Goal: Answer question/provide support: Share knowledge or assist other users

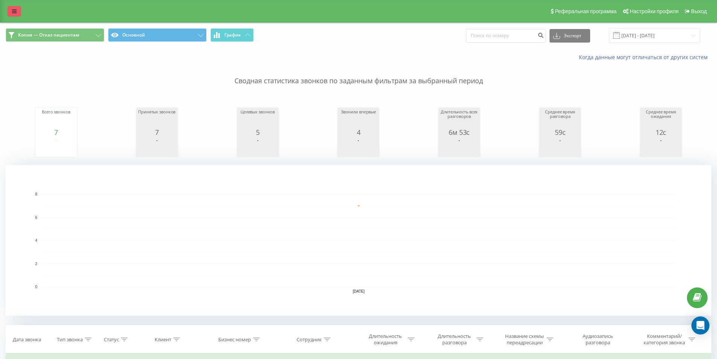
click at [15, 10] on icon at bounding box center [14, 11] width 5 height 5
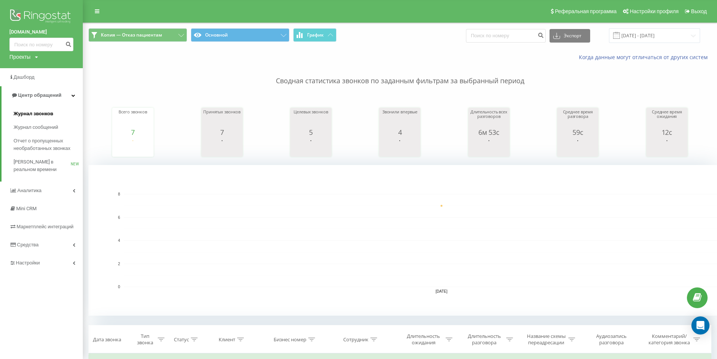
click at [39, 114] on span "Журнал звонков" at bounding box center [34, 114] width 40 height 8
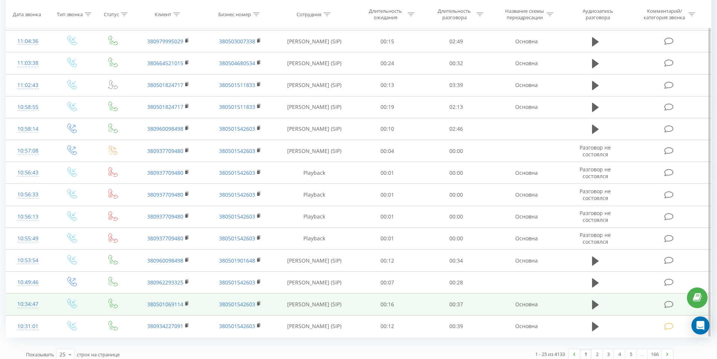
scroll to position [586, 0]
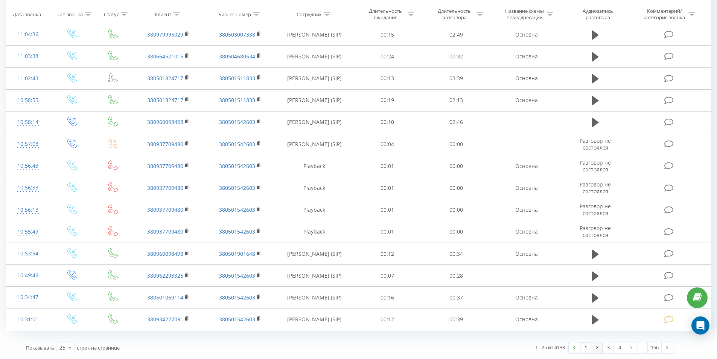
click at [596, 349] on link "2" at bounding box center [596, 347] width 11 height 11
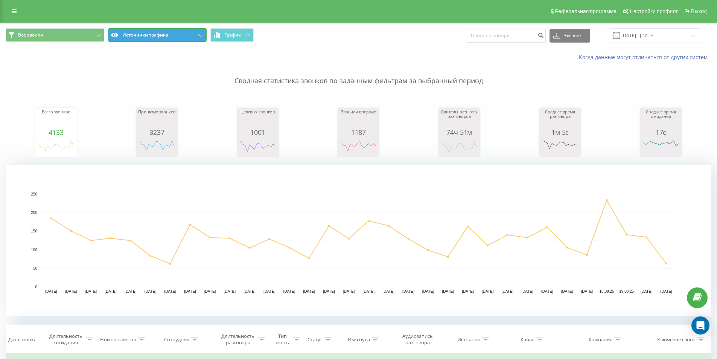
click at [158, 38] on button "Источники трафика" at bounding box center [157, 35] width 99 height 14
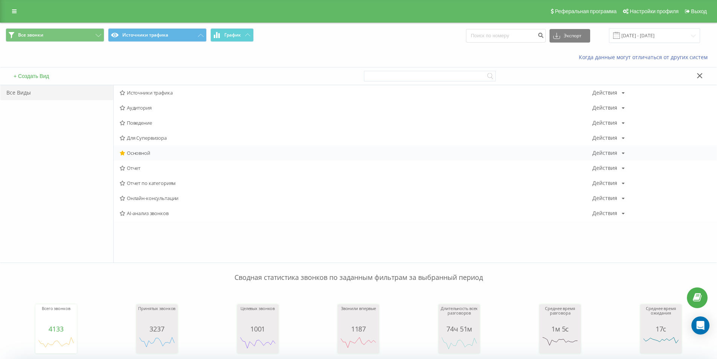
click at [144, 152] on span "Основной" at bounding box center [356, 152] width 473 height 5
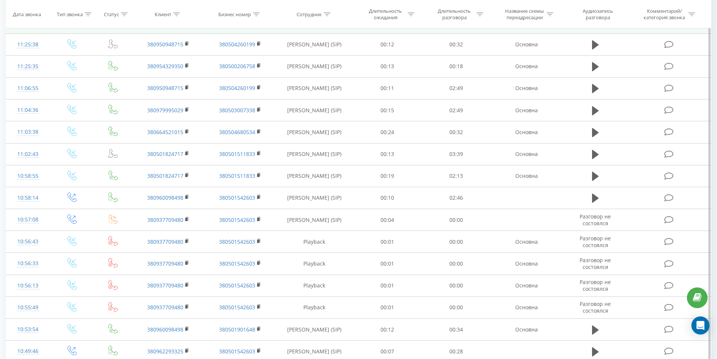
scroll to position [586, 0]
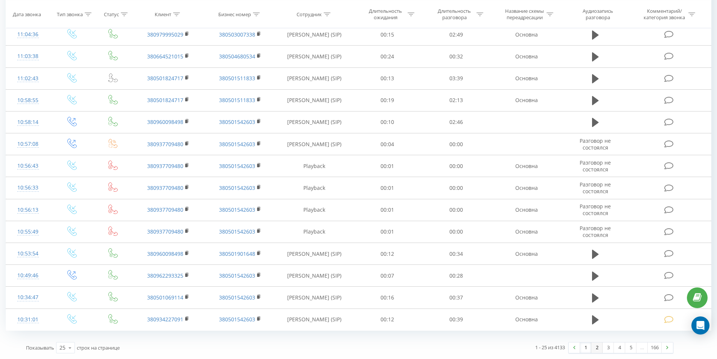
click at [596, 347] on link "2" at bounding box center [596, 347] width 11 height 11
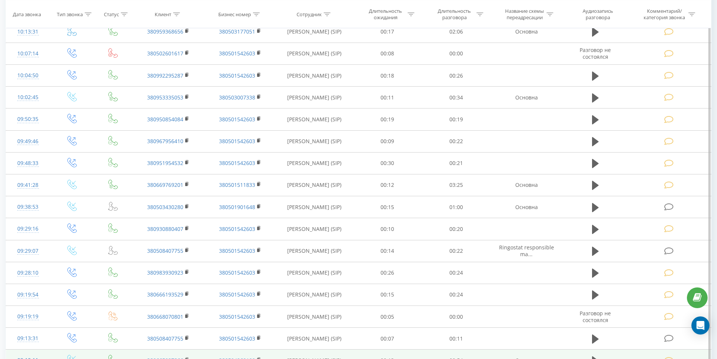
scroll to position [586, 0]
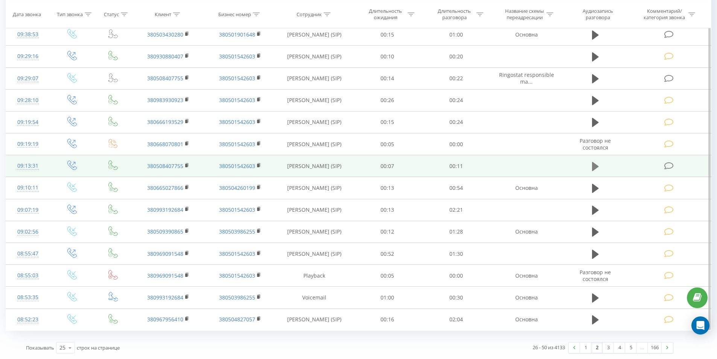
click at [593, 168] on icon at bounding box center [595, 166] width 7 height 9
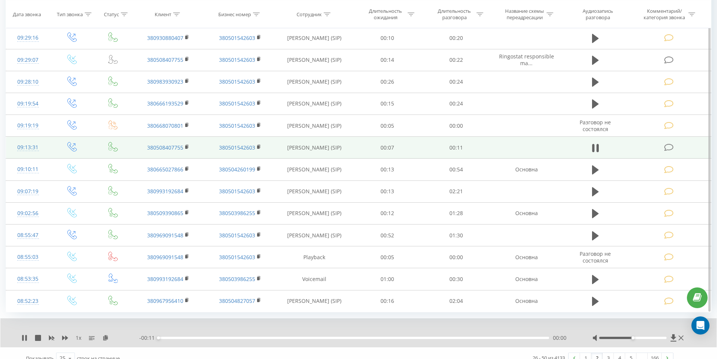
scroll to position [615, 0]
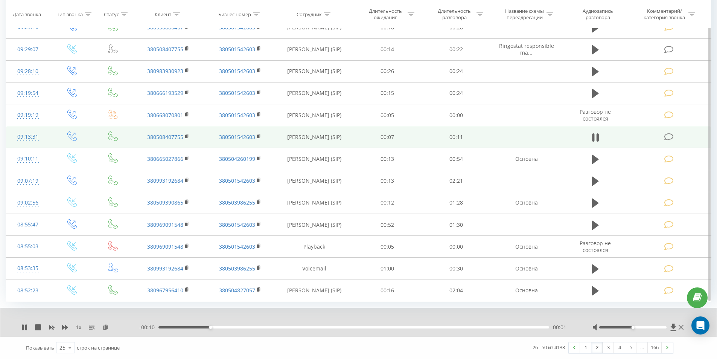
click at [316, 328] on div "00:01" at bounding box center [353, 327] width 391 height 2
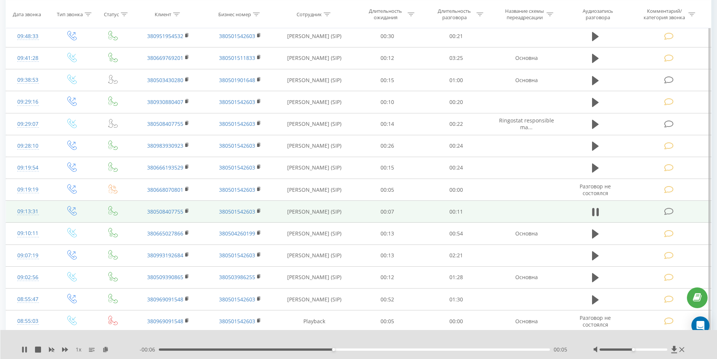
scroll to position [540, 0]
click at [672, 216] on icon at bounding box center [668, 212] width 9 height 8
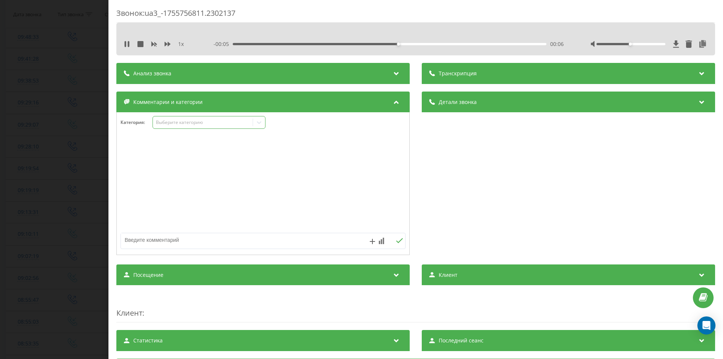
click at [178, 126] on div "Выберите категорию" at bounding box center [203, 122] width 100 height 7
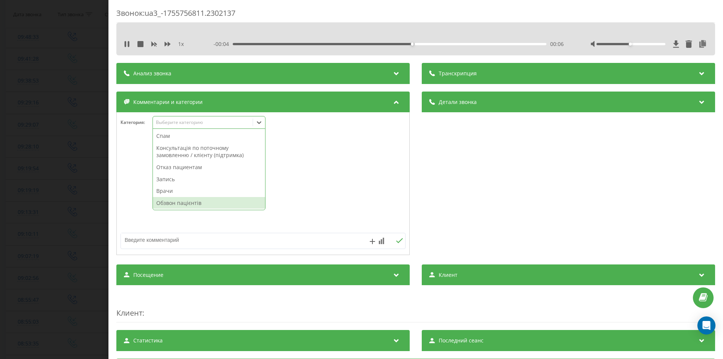
click at [182, 203] on div "Обзвон пацієнтів" at bounding box center [209, 203] width 112 height 12
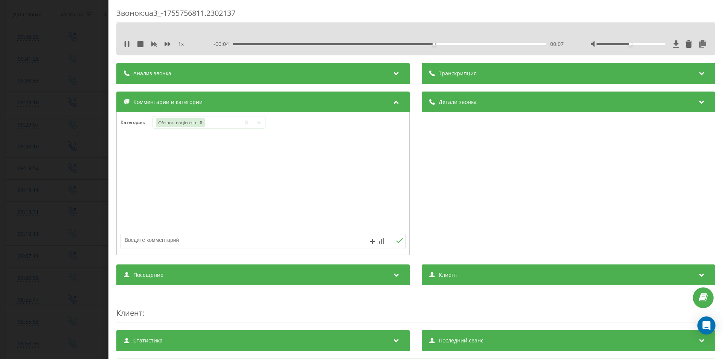
click at [11, 207] on div "Звонок : ua3_-1755756811.2302137 1 x - 00:04 00:07 00:07 Транскрипция Для анали…" at bounding box center [361, 179] width 723 height 359
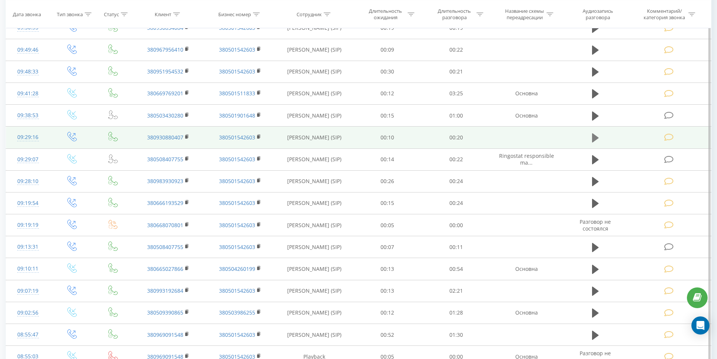
scroll to position [465, 0]
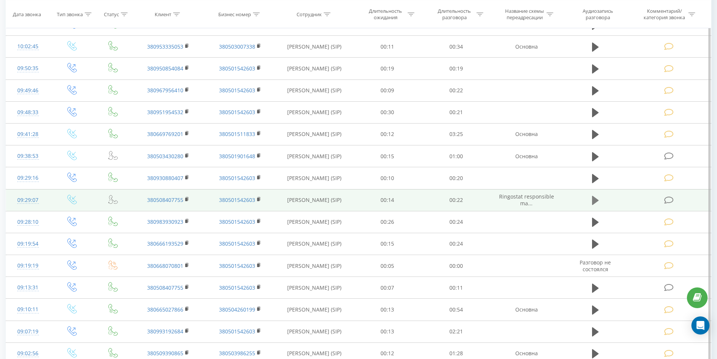
click at [595, 197] on icon at bounding box center [595, 200] width 7 height 11
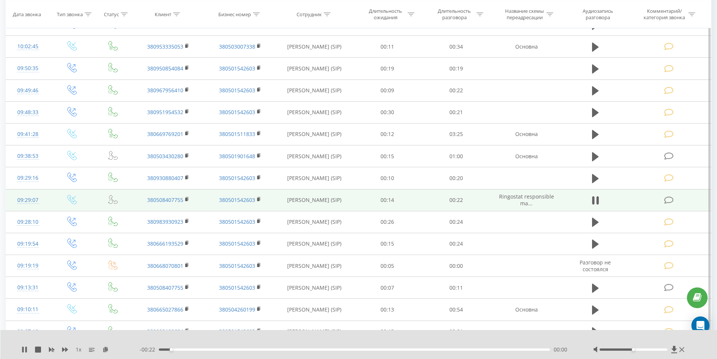
click at [251, 351] on div "- 00:22 00:00 00:00" at bounding box center [357, 350] width 435 height 8
click at [253, 349] on div "00:01" at bounding box center [355, 349] width 392 height 2
click at [597, 200] on icon at bounding box center [597, 200] width 2 height 8
click at [666, 200] on icon at bounding box center [668, 200] width 9 height 8
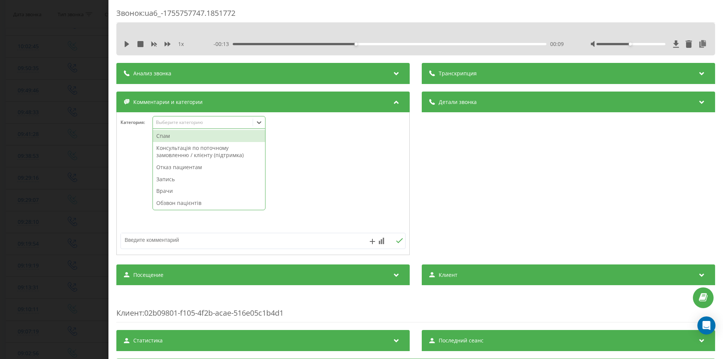
click at [172, 120] on div "Выберите категорию" at bounding box center [203, 122] width 94 height 6
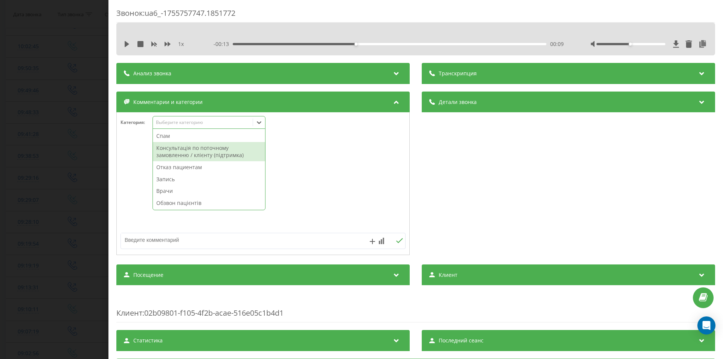
click at [172, 151] on div "Консультація по поточному замовленню / клієнту (підтримка)" at bounding box center [209, 151] width 112 height 19
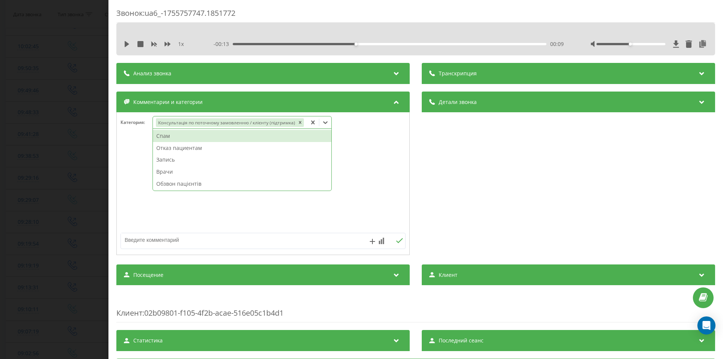
click at [27, 192] on div "Звонок : ua6_-1755757747.1851772 1 x - 00:13 00:09 00:09 Транскрипция Для анали…" at bounding box center [361, 179] width 723 height 359
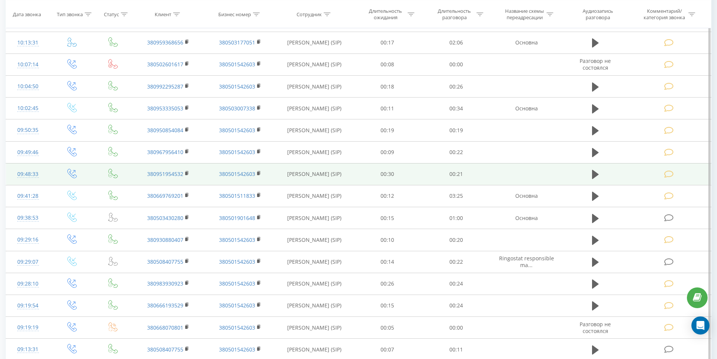
scroll to position [389, 0]
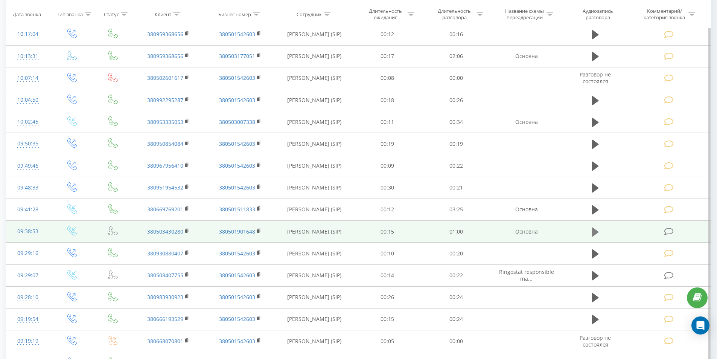
click at [594, 233] on icon at bounding box center [595, 231] width 7 height 9
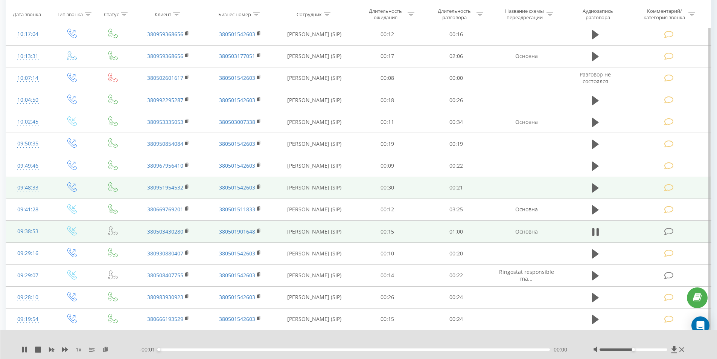
scroll to position [427, 0]
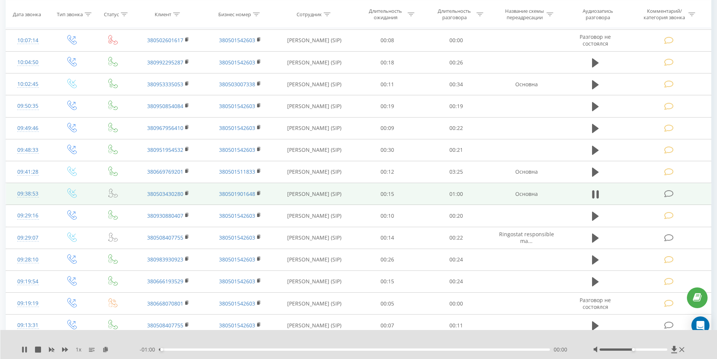
click at [293, 349] on div "00:00" at bounding box center [355, 349] width 392 height 2
click at [216, 348] on div "- 00:38 00:22 00:22" at bounding box center [357, 350] width 435 height 8
click at [216, 349] on div "00:23" at bounding box center [355, 349] width 392 height 2
click at [367, 350] on div "00:12" at bounding box center [355, 349] width 392 height 2
click at [401, 349] on div "00:33" at bounding box center [355, 349] width 392 height 2
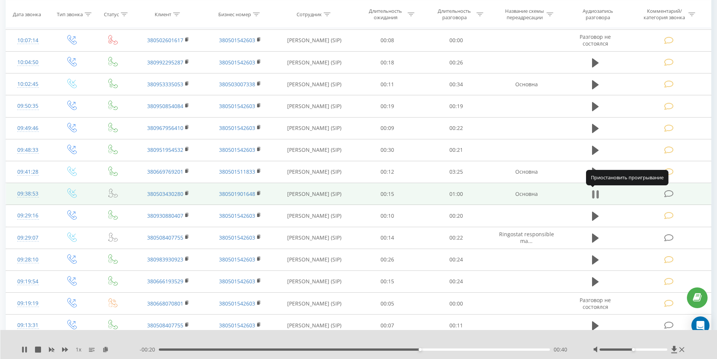
click at [595, 195] on icon at bounding box center [595, 194] width 7 height 11
click at [669, 197] on icon at bounding box center [668, 194] width 9 height 8
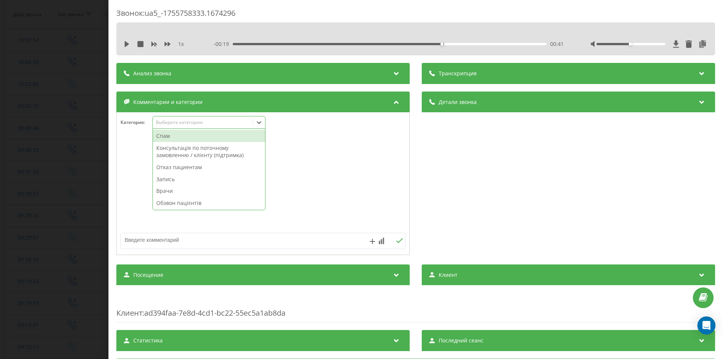
click at [181, 125] on div "Выберите категорию" at bounding box center [203, 122] width 94 height 6
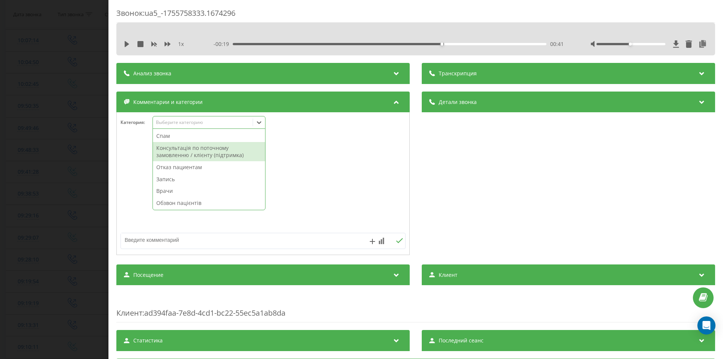
click at [180, 148] on div "Консультація по поточному замовленню / клієнту (підтримка)" at bounding box center [209, 151] width 112 height 19
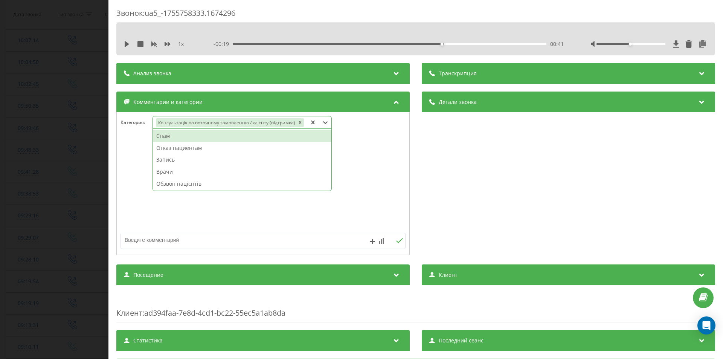
click at [23, 236] on div "Звонок : ua5_-1755758333.1674296 1 x - 00:19 00:41 00:41 Транскрипция Для анали…" at bounding box center [361, 179] width 723 height 359
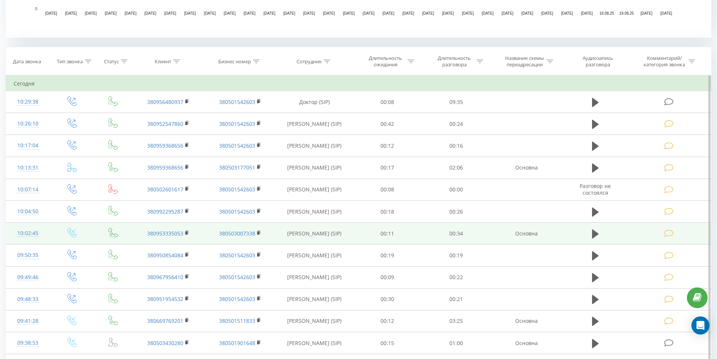
scroll to position [276, 0]
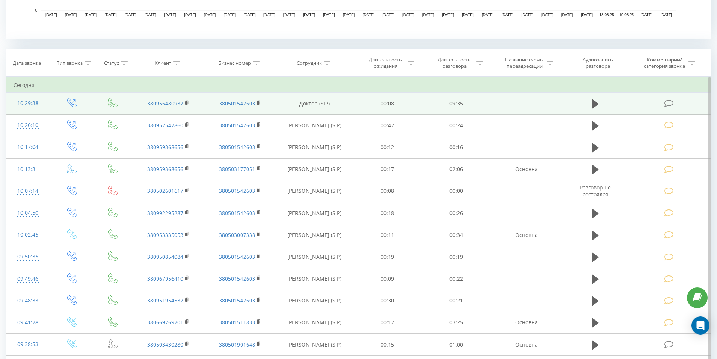
click at [668, 106] on icon at bounding box center [668, 103] width 9 height 8
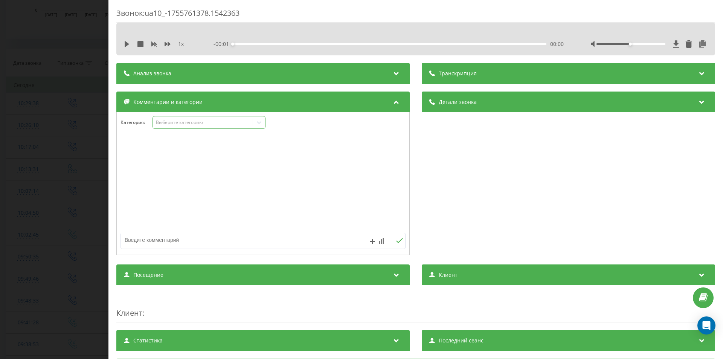
click at [189, 123] on div "Выберите категорию" at bounding box center [203, 122] width 94 height 6
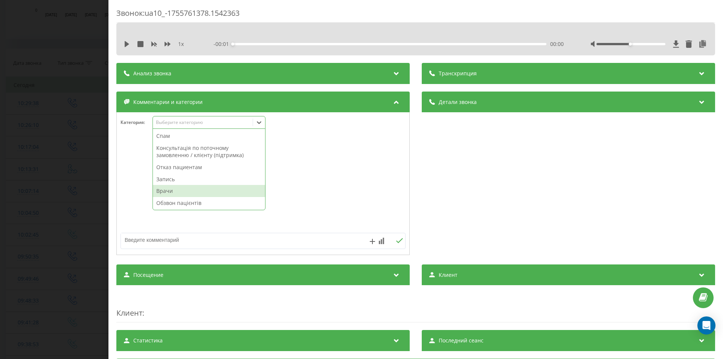
click at [168, 194] on div "Врачи" at bounding box center [209, 191] width 112 height 12
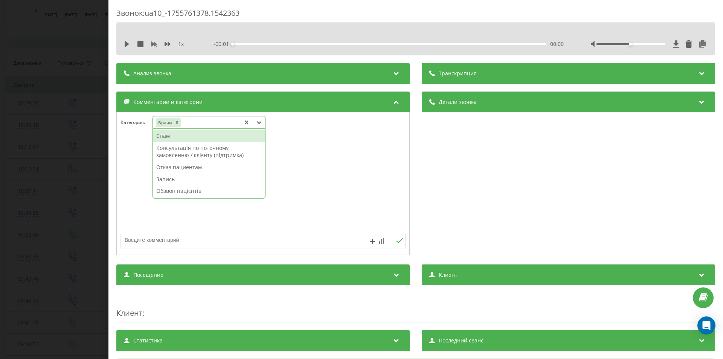
click at [64, 199] on div "Звонок : ua10_-1755761378.1542363 1 x - 00:01 00:00 00:00 Транскрипция Для анал…" at bounding box center [361, 179] width 723 height 359
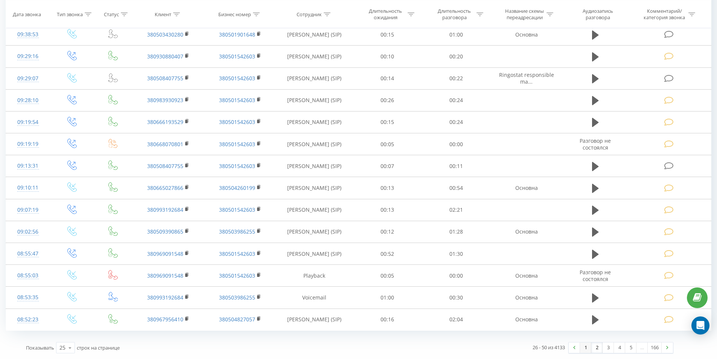
click at [585, 349] on link "1" at bounding box center [585, 347] width 11 height 11
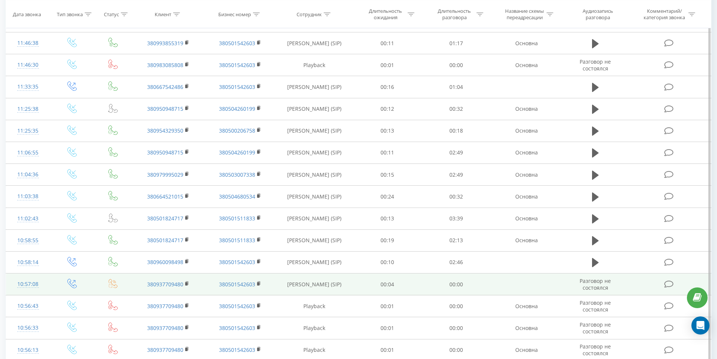
scroll to position [586, 0]
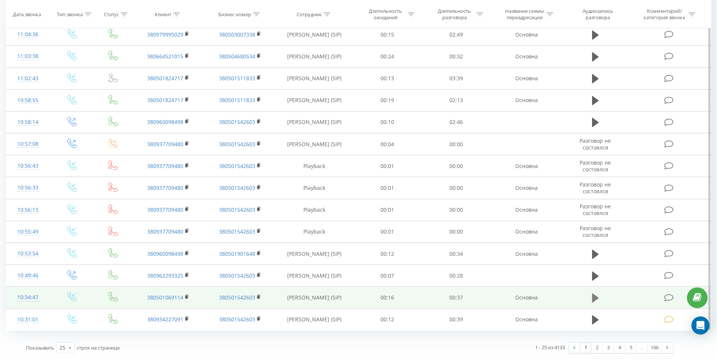
click at [593, 299] on icon at bounding box center [595, 297] width 7 height 9
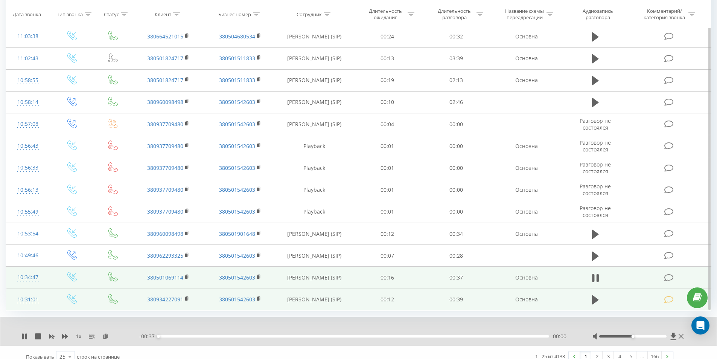
scroll to position [615, 0]
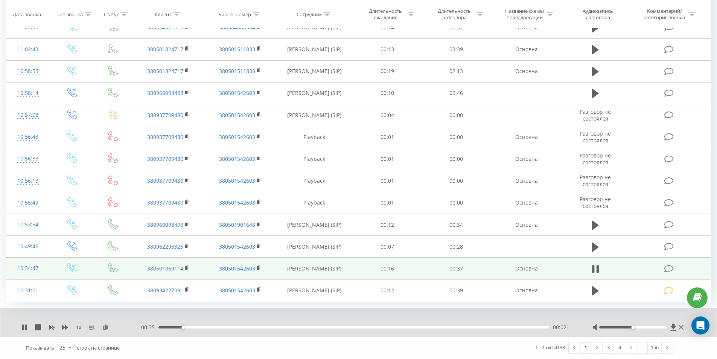
click at [283, 326] on div "00:02" at bounding box center [353, 327] width 391 height 2
click at [670, 271] on icon at bounding box center [668, 269] width 9 height 8
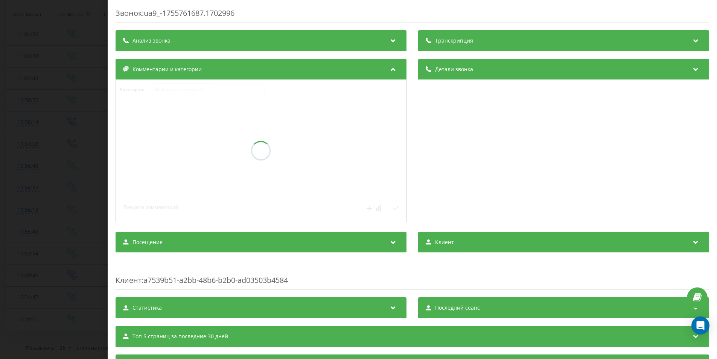
scroll to position [586, 0]
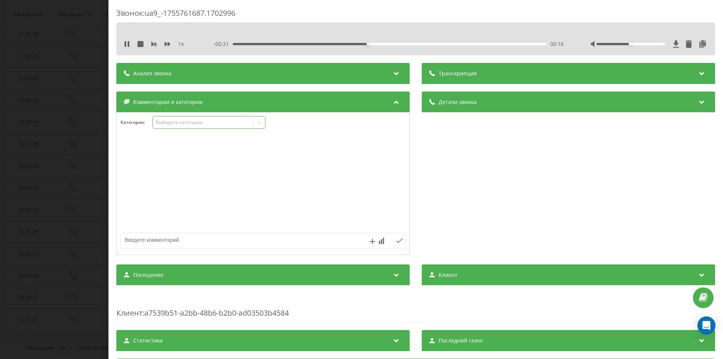
click at [181, 117] on div "Выберите категорию" at bounding box center [208, 122] width 113 height 13
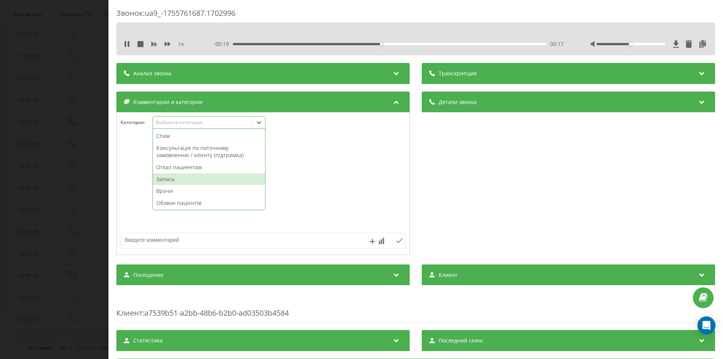
click at [177, 177] on div "Запись" at bounding box center [209, 179] width 112 height 12
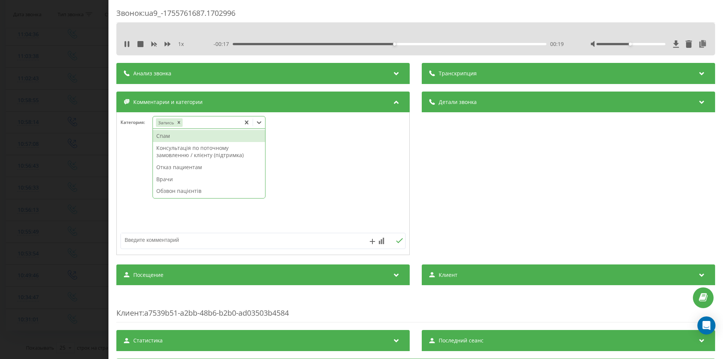
click at [42, 177] on div "Звонок : ua9_-1755761687.1702996 1 x - 00:17 00:19 00:19 Транскрипция Для анали…" at bounding box center [361, 179] width 723 height 359
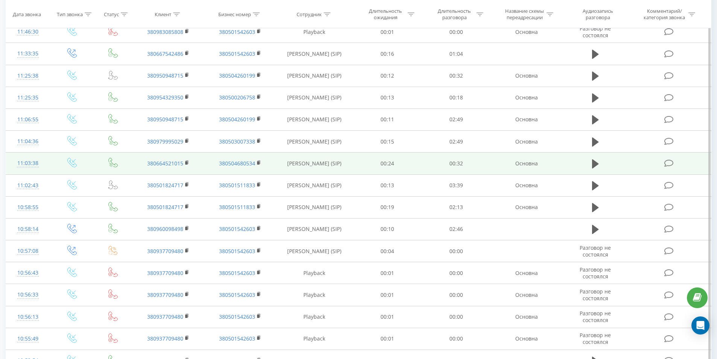
scroll to position [473, 0]
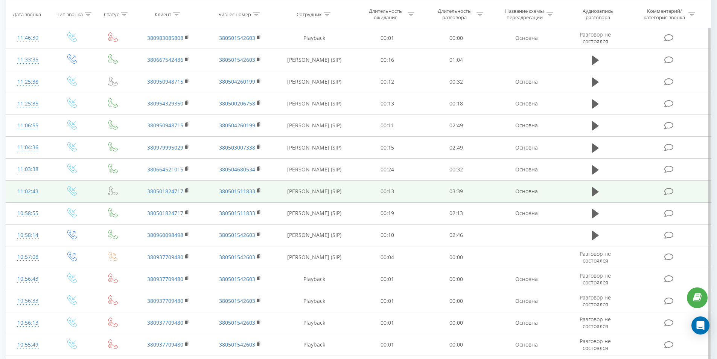
drag, startPoint x: 594, startPoint y: 212, endPoint x: 578, endPoint y: 186, distance: 30.9
click at [594, 212] on icon at bounding box center [595, 213] width 7 height 9
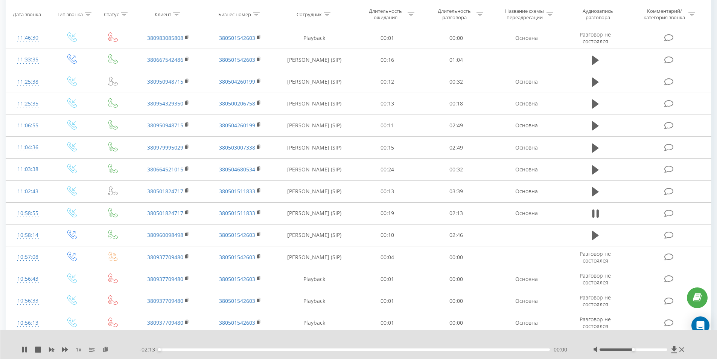
click at [239, 349] on div "00:00" at bounding box center [355, 349] width 392 height 2
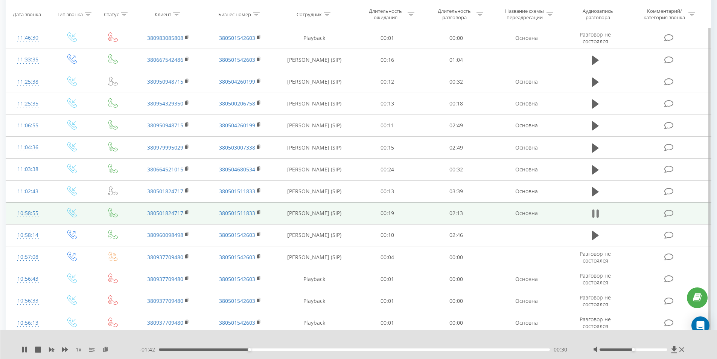
click at [596, 214] on icon at bounding box center [595, 213] width 7 height 11
click at [667, 216] on icon at bounding box center [668, 213] width 9 height 8
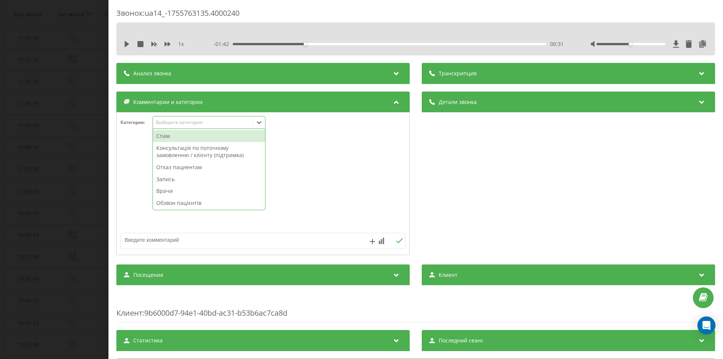
click at [197, 118] on div "Выберите категорию" at bounding box center [208, 122] width 113 height 13
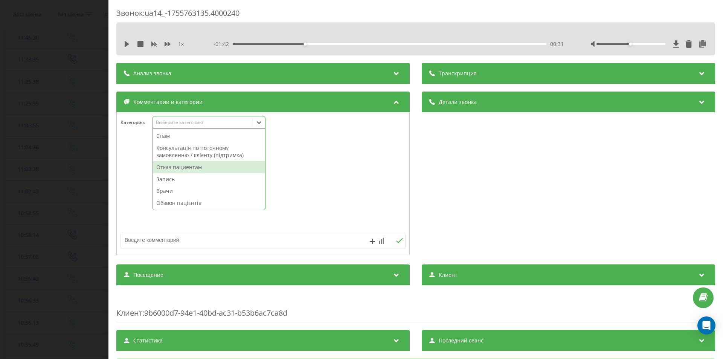
click at [176, 166] on div "Отказ пациентам" at bounding box center [209, 167] width 112 height 12
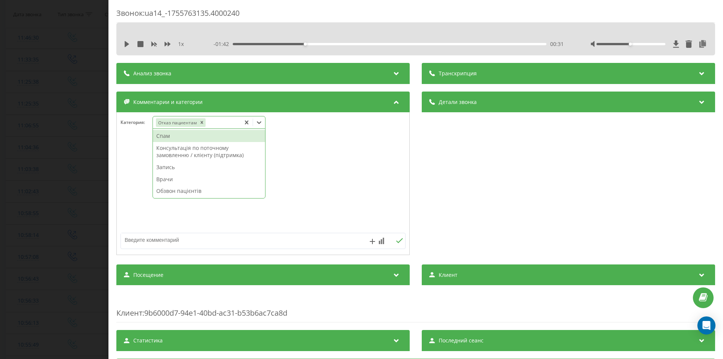
click at [175, 240] on textarea at bounding box center [234, 240] width 227 height 14
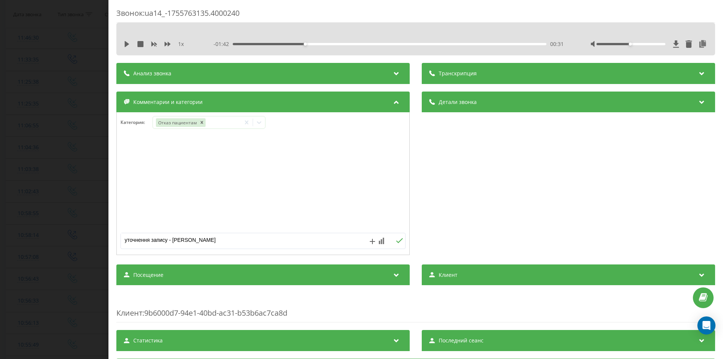
type textarea "уточнення запису [PERSON_NAME]"
click at [2, 229] on div "Звонок : ua14_-1755763135.4000240 1 x - 01:42 00:31 00:31 Транскрипция Для анал…" at bounding box center [361, 179] width 723 height 359
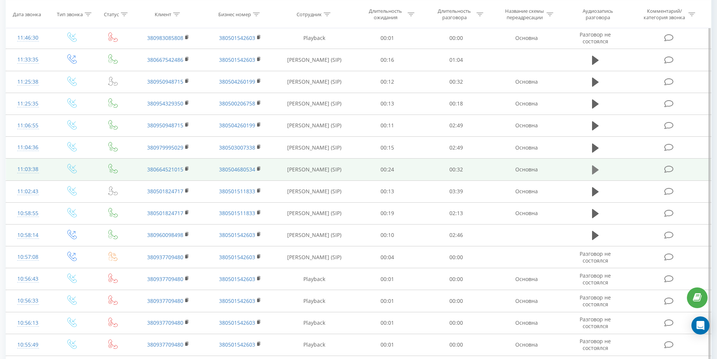
click at [594, 167] on icon at bounding box center [595, 169] width 7 height 9
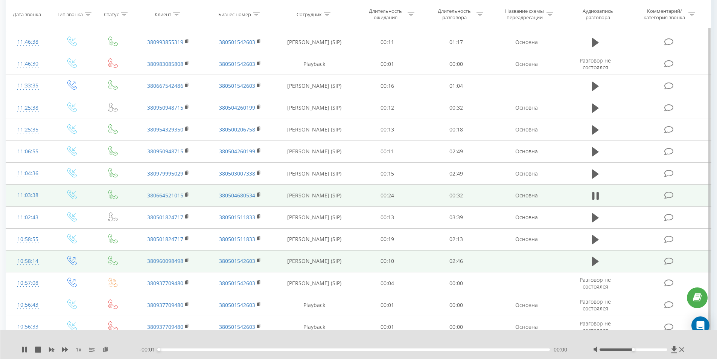
scroll to position [436, 0]
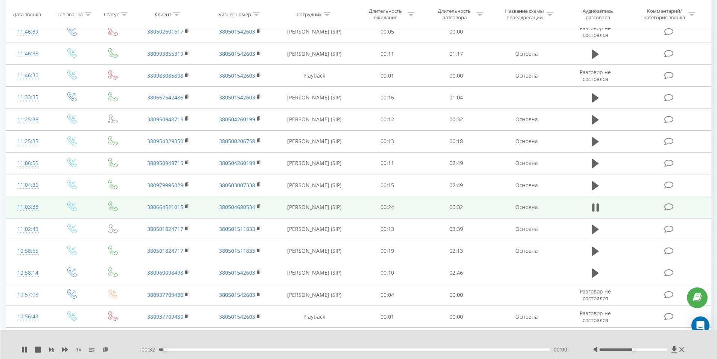
click at [251, 350] on div "- 00:32 00:00 00:00" at bounding box center [357, 350] width 435 height 8
click at [251, 350] on div "- 00:32 00:01 00:01" at bounding box center [357, 350] width 435 height 8
click at [251, 348] on div "- 00:31 00:01 00:01" at bounding box center [357, 350] width 435 height 8
click at [255, 349] on div "00:01" at bounding box center [355, 349] width 392 height 2
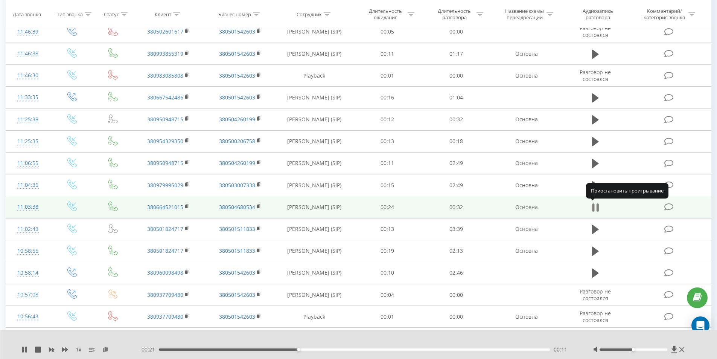
click at [594, 207] on icon at bounding box center [593, 207] width 2 height 8
click at [672, 207] on icon at bounding box center [668, 207] width 9 height 8
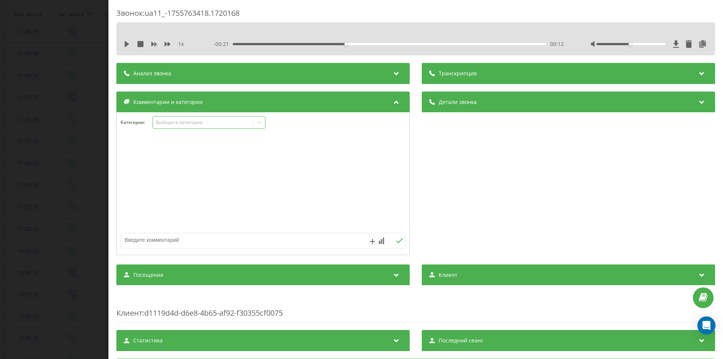
click at [180, 123] on div "Выберите категорию" at bounding box center [203, 122] width 94 height 6
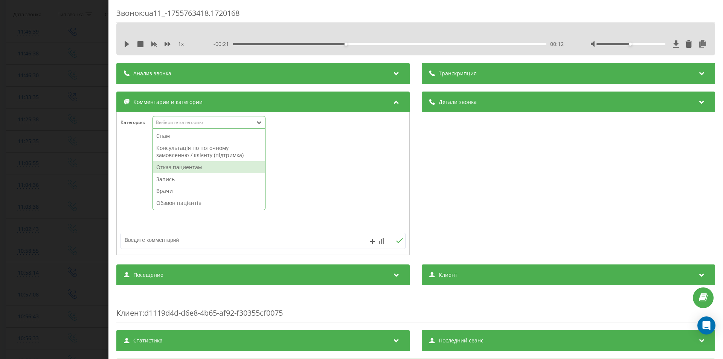
click at [176, 170] on div "Отказ пациентам" at bounding box center [209, 167] width 112 height 12
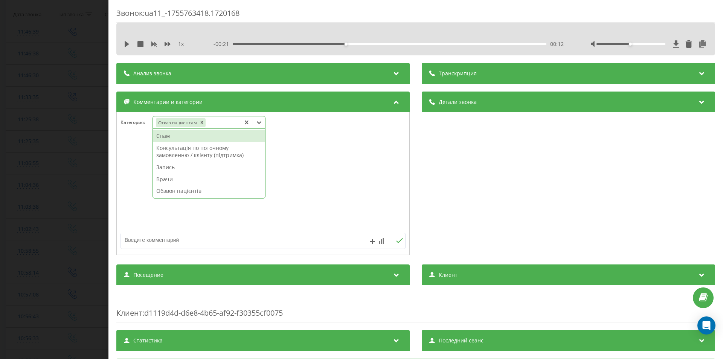
click at [189, 240] on textarea at bounding box center [234, 240] width 227 height 14
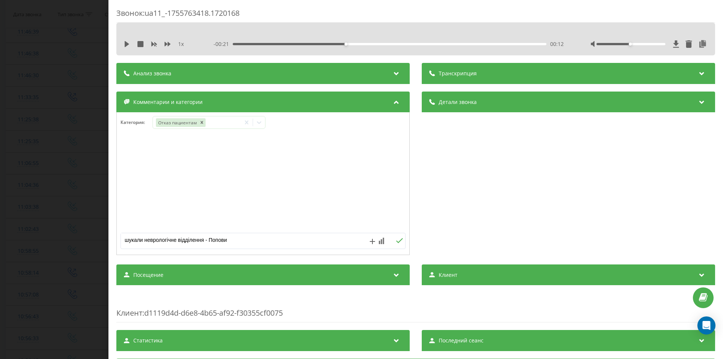
type textarea "шукали неврологічне відділення - [PERSON_NAME]"
click at [52, 157] on div "Звонок : ua11_-1755763418.1720168 1 x - 00:21 00:12 00:12 Транскрипция Для анал…" at bounding box center [361, 179] width 723 height 359
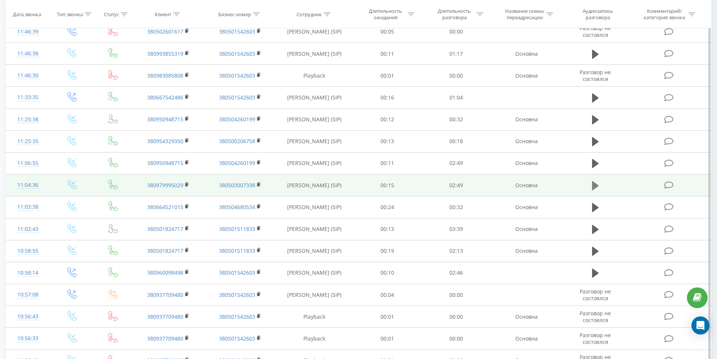
click at [590, 185] on button at bounding box center [595, 185] width 11 height 11
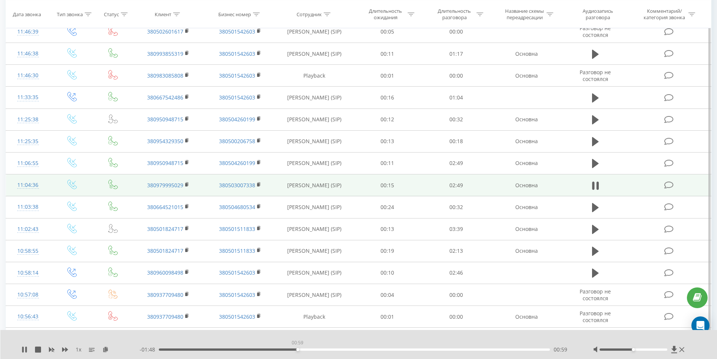
click at [297, 350] on div "00:59" at bounding box center [355, 349] width 392 height 2
click at [596, 189] on icon at bounding box center [595, 185] width 7 height 11
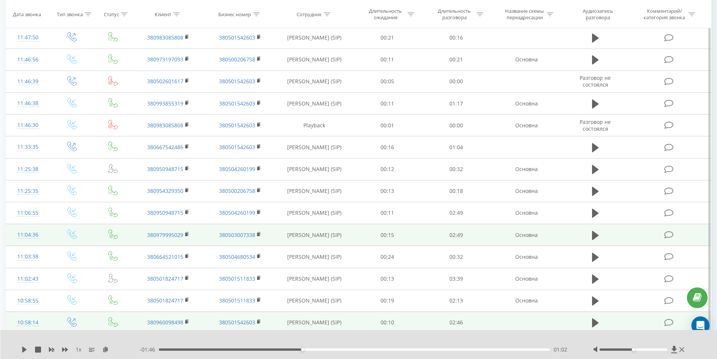
scroll to position [360, 0]
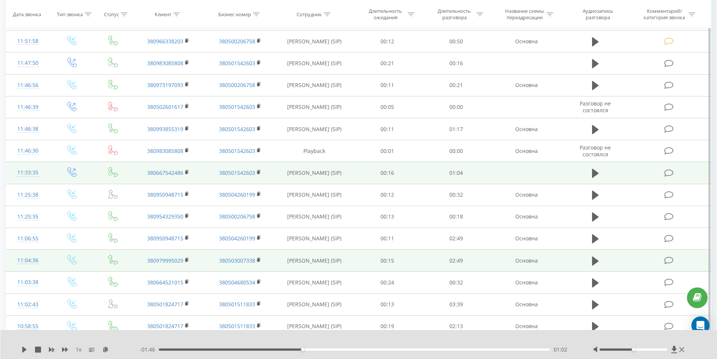
click at [601, 174] on td at bounding box center [595, 173] width 66 height 22
click at [598, 172] on icon at bounding box center [595, 173] width 7 height 9
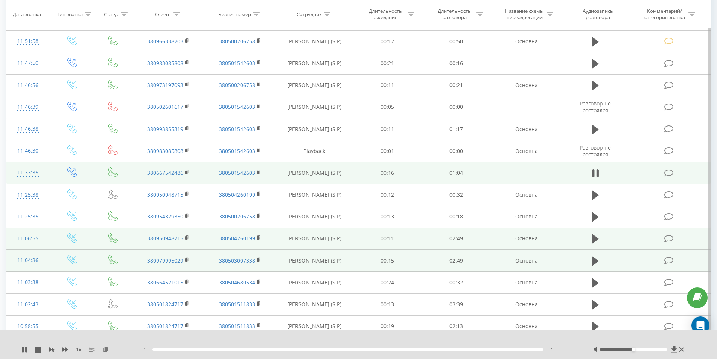
scroll to position [323, 0]
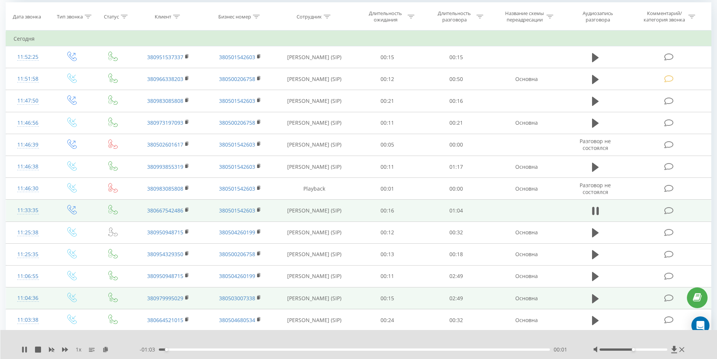
click at [223, 350] on div "- 01:03 00:01 00:01" at bounding box center [357, 350] width 435 height 8
click at [226, 349] on div "00:11" at bounding box center [355, 349] width 392 height 2
drag, startPoint x: 595, startPoint y: 211, endPoint x: 605, endPoint y: 211, distance: 10.5
click at [595, 211] on icon at bounding box center [595, 211] width 7 height 11
click at [672, 210] on icon at bounding box center [668, 211] width 9 height 8
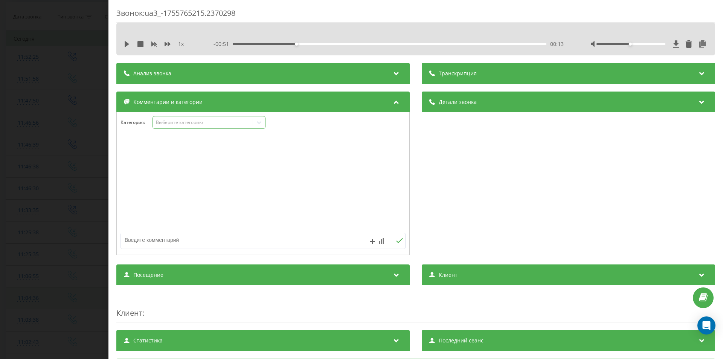
click at [197, 126] on div "Выберите категорию" at bounding box center [203, 122] width 100 height 7
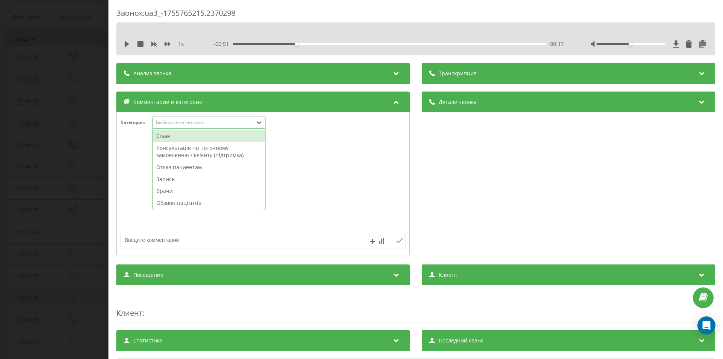
click at [189, 149] on div "Консультація по поточному замовленню / клієнту (підтримка)" at bounding box center [209, 151] width 112 height 19
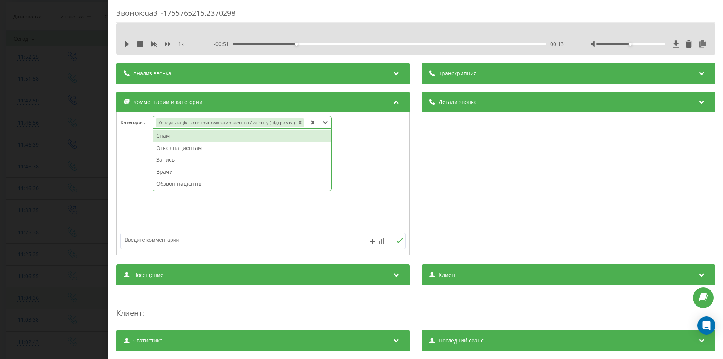
click at [0, 249] on div "Звонок : ua3_-1755765215.2370298 1 x - 00:51 00:13 00:13 Транскрипция Для анали…" at bounding box center [361, 179] width 723 height 359
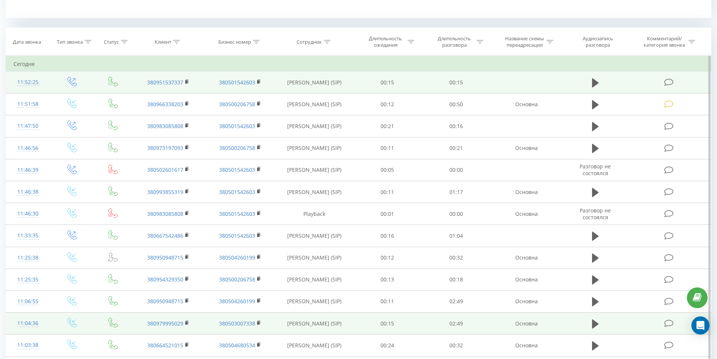
scroll to position [285, 0]
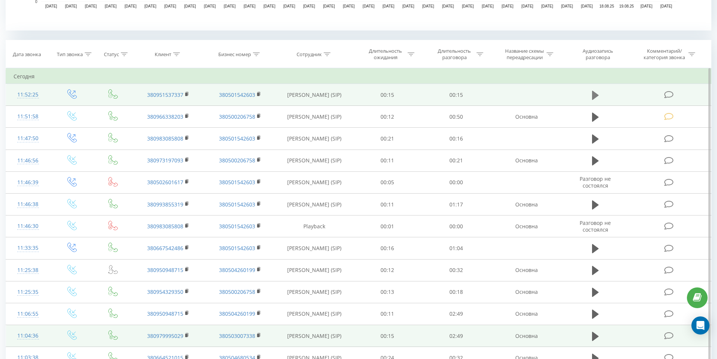
click at [594, 97] on icon at bounding box center [595, 94] width 7 height 9
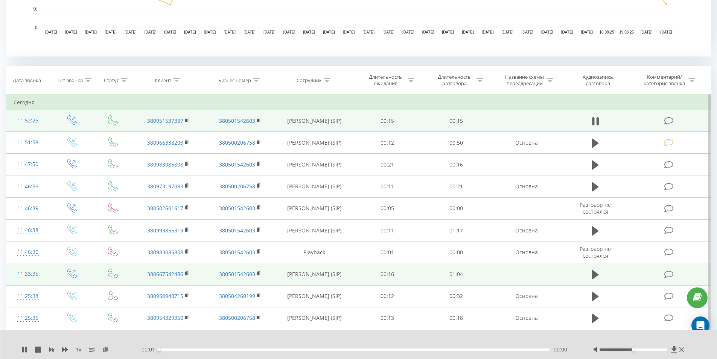
scroll to position [247, 0]
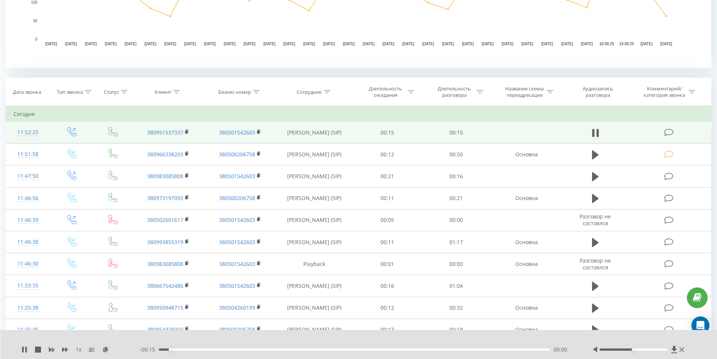
click at [258, 351] on div "- 00:15 00:00 00:00" at bounding box center [357, 350] width 435 height 8
click at [594, 136] on icon at bounding box center [595, 133] width 7 height 11
click at [674, 131] on span at bounding box center [669, 131] width 11 height 7
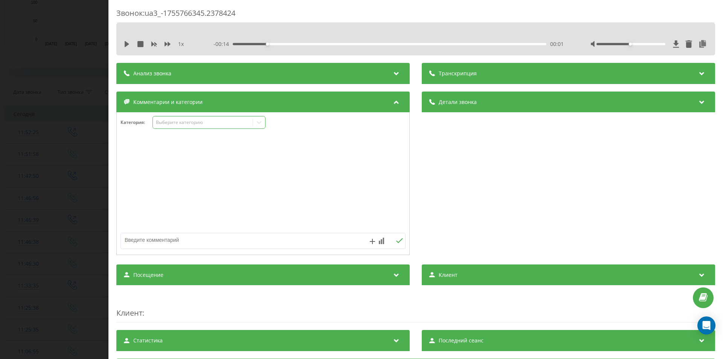
click at [187, 121] on div "Выберите категорию" at bounding box center [203, 122] width 94 height 6
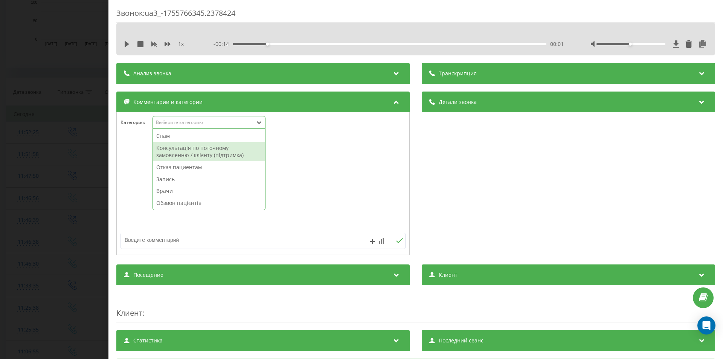
click at [174, 165] on div "Отказ пациентам" at bounding box center [209, 167] width 112 height 12
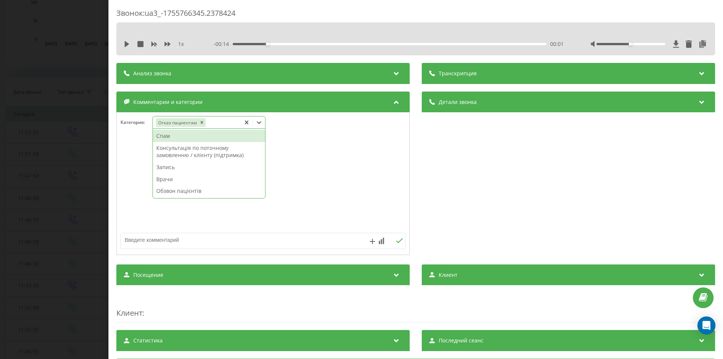
click at [176, 242] on textarea at bounding box center [234, 240] width 227 height 14
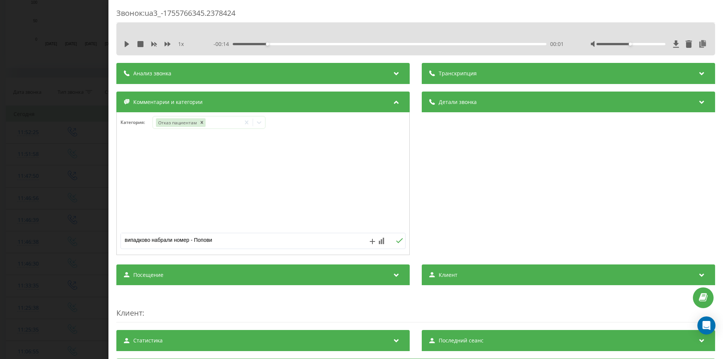
type textarea "випадково набрали номер - [PERSON_NAME]"
click at [40, 170] on div "Звонок : ua3_-1755766345.2378424 1 x - 00:14 00:01 00:01 Транскрипция Для анали…" at bounding box center [361, 179] width 723 height 359
